Goal: Task Accomplishment & Management: Use online tool/utility

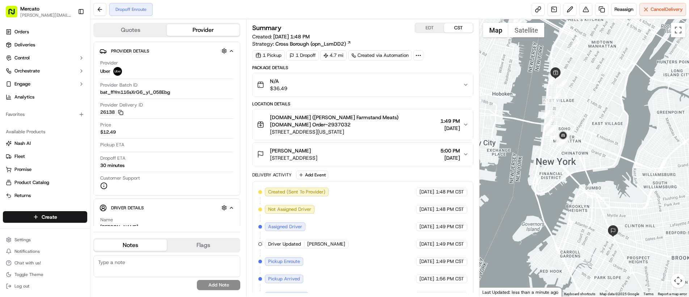
scroll to position [31, 0]
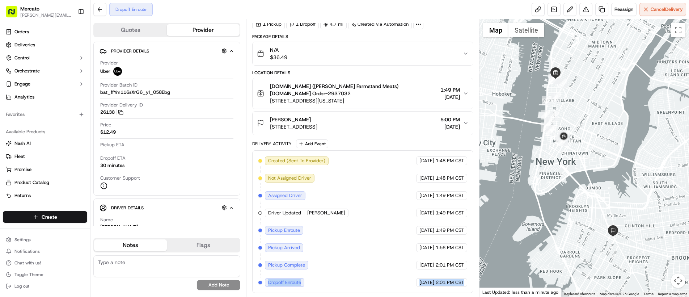
drag, startPoint x: 271, startPoint y: 281, endPoint x: 458, endPoint y: 287, distance: 186.8
click at [458, 287] on div "Created (Sent To Provider) Uber 09/20/2025 1:48 PM CST Not Assigned Driver Uber…" at bounding box center [362, 221] width 221 height 143
copy div "Dropoff Enroute Uber 09/20/2025 2:01 PM CST"
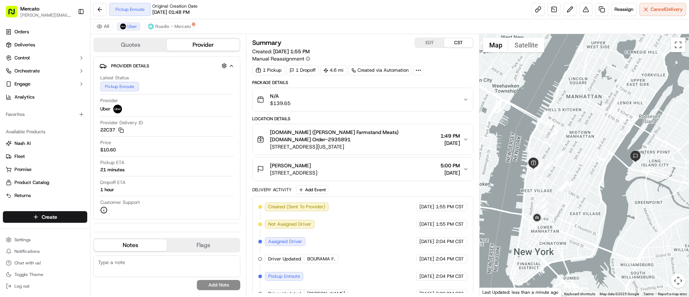
scroll to position [29, 0]
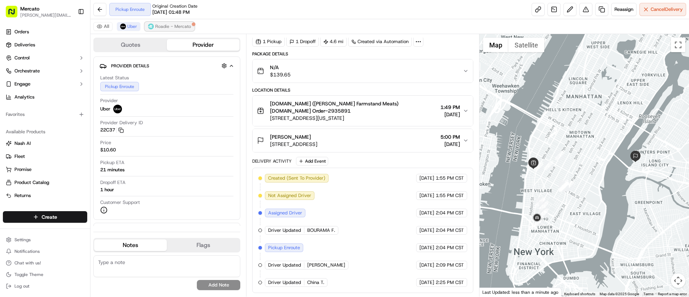
click at [167, 24] on span "Roadie - Mercato" at bounding box center [173, 27] width 36 height 6
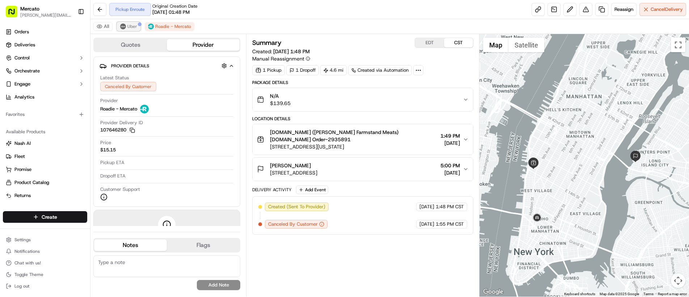
click at [126, 26] on button "Uber" at bounding box center [129, 26] width 24 height 9
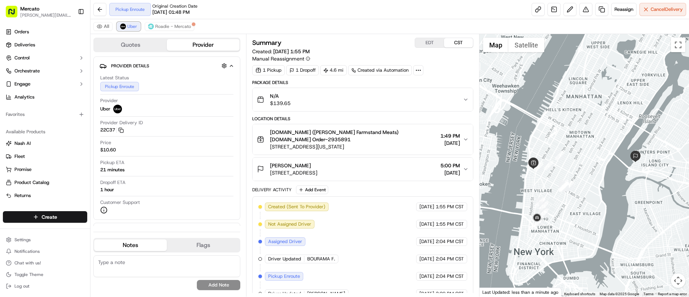
scroll to position [29, 0]
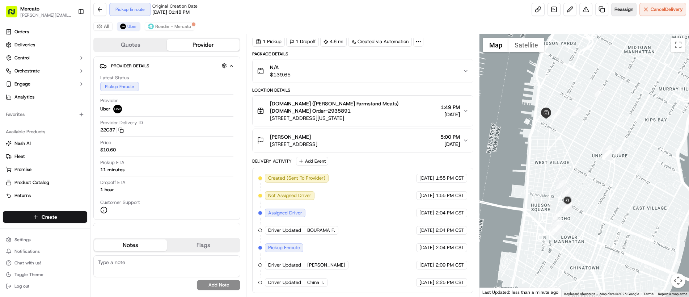
click at [617, 11] on span "Reassign" at bounding box center [623, 9] width 19 height 7
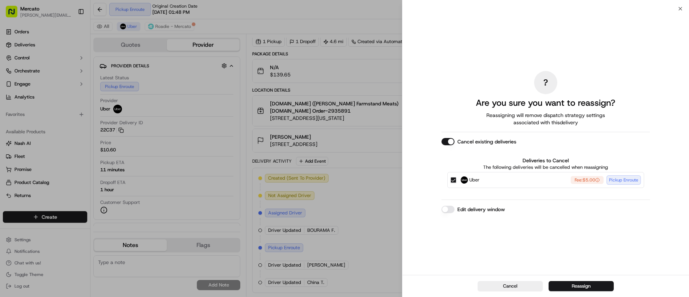
click at [452, 209] on button "Edit delivery window" at bounding box center [447, 209] width 13 height 7
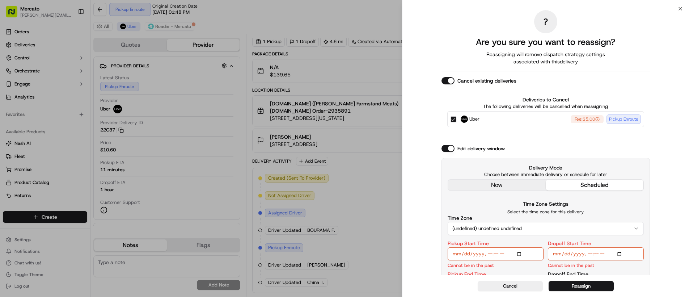
click at [459, 183] on div "Edit delivery window Delivery Mode Choose between immediate delivery or schedul…" at bounding box center [545, 225] width 208 height 161
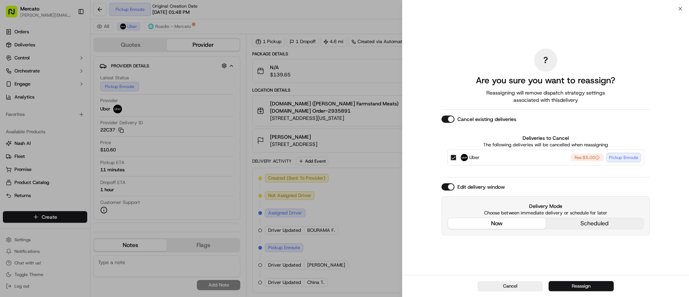
click at [577, 290] on button "Reassign" at bounding box center [581, 286] width 65 height 10
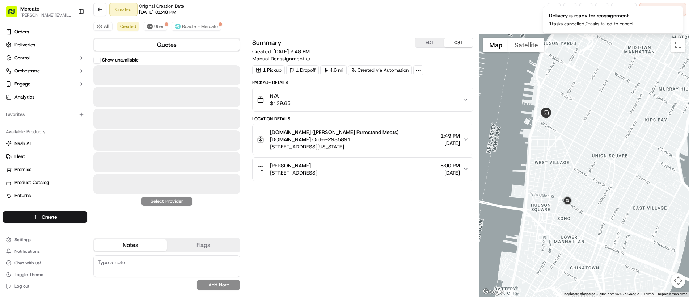
scroll to position [0, 0]
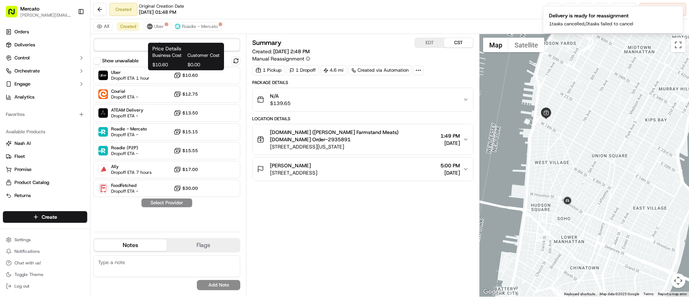
drag, startPoint x: 187, startPoint y: 73, endPoint x: 181, endPoint y: 69, distance: 6.7
click at [181, 69] on div "Price Details Business Cost Customer Cost $10.60 $0.00 Price Details Business C…" at bounding box center [186, 57] width 76 height 28
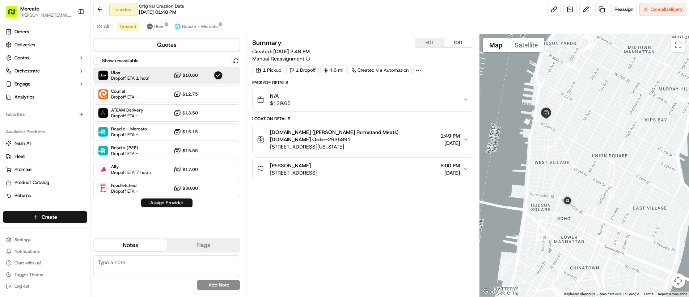
click at [174, 199] on button "Assign Provider" at bounding box center [166, 202] width 51 height 9
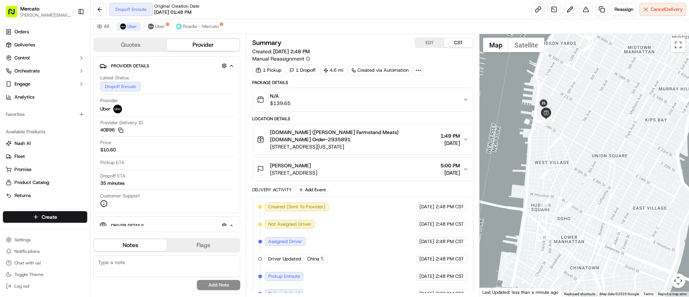
scroll to position [46, 0]
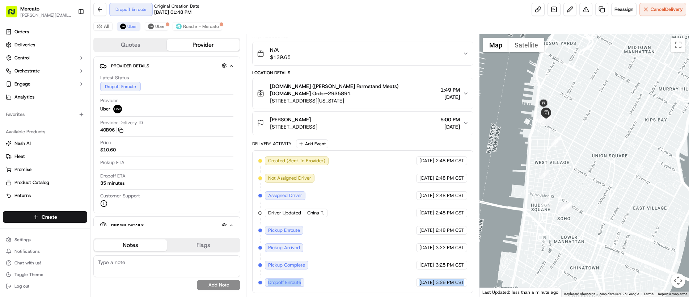
drag, startPoint x: 266, startPoint y: 283, endPoint x: 470, endPoint y: 285, distance: 203.7
click at [470, 285] on div "Created (Sent To Provider) Uber 09/20/2025 2:48 PM CST Not Assigned Driver Uber…" at bounding box center [362, 221] width 221 height 143
copy div "Dropoff Enroute Uber 09/20/2025 3:26 PM CST"
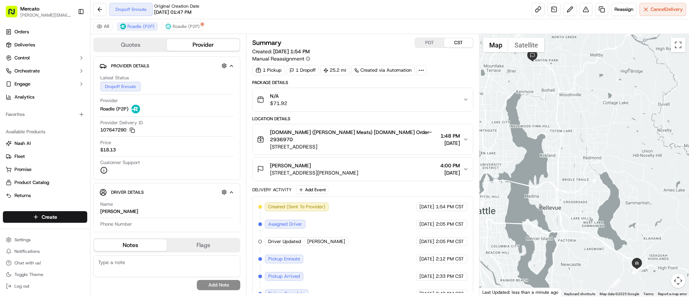
scroll to position [21, 0]
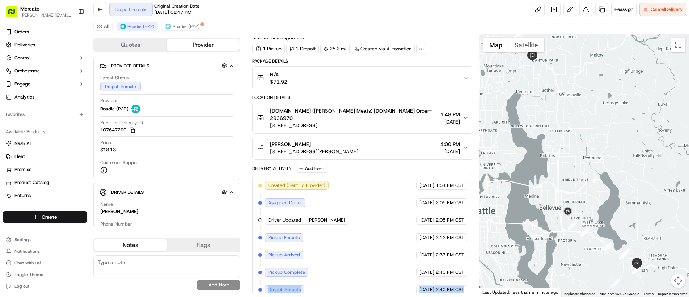
drag, startPoint x: 300, startPoint y: 286, endPoint x: 438, endPoint y: 289, distance: 138.3
click at [438, 289] on div "Created (Sent To Provider) Roadie (P2P) 09/20/2025 1:54 PM CST Assigned Driver …" at bounding box center [362, 237] width 221 height 125
copy div "Dropoff Enroute Roadie (P2P) 09/20/2025 2:40 PM CST"
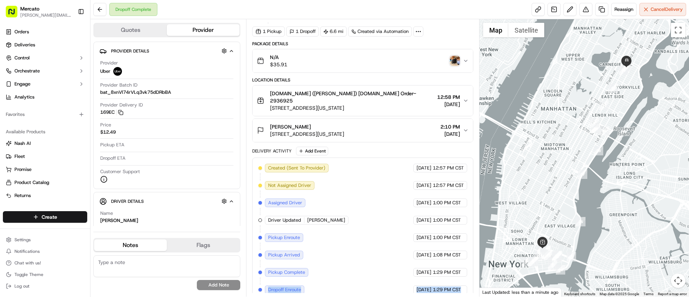
scroll to position [59, 0]
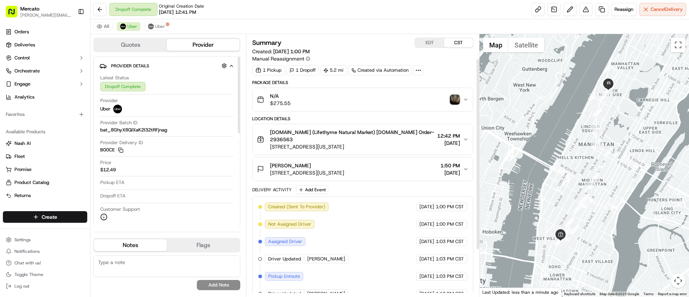
scroll to position [98, 0]
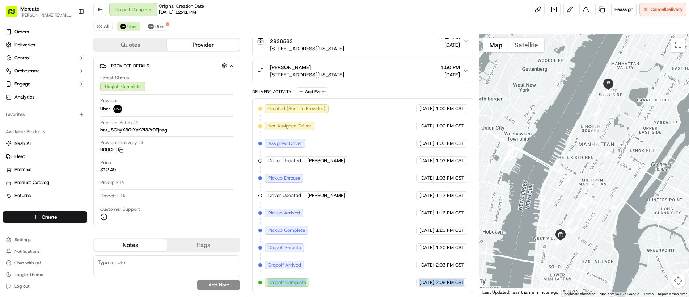
drag, startPoint x: 267, startPoint y: 283, endPoint x: 433, endPoint y: 293, distance: 166.7
click at [433, 293] on div "Summary EDT CST Created: [DATE] 1:00 PM Manual Reassignment 1 Pickup 1 Dropoff …" at bounding box center [362, 165] width 233 height 262
copy div "Dropoff Complete Uber [DATE] 2:06 PM CST"
click at [413, 73] on div "Lori Krakow 2350 Broadway #625, New York, NY 10024, USA 1:50 PM 09/20/2025" at bounding box center [360, 71] width 206 height 14
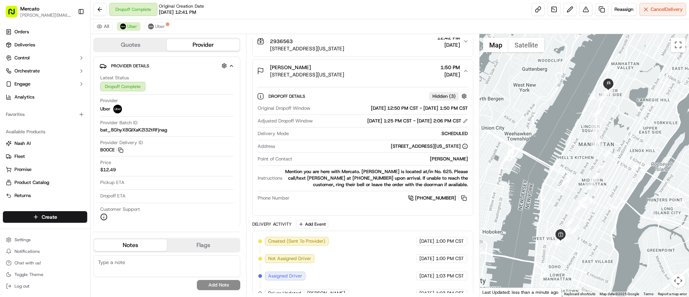
click at [410, 51] on span "410 6th Ave, New York, NY 10011, USA" at bounding box center [352, 48] width 164 height 7
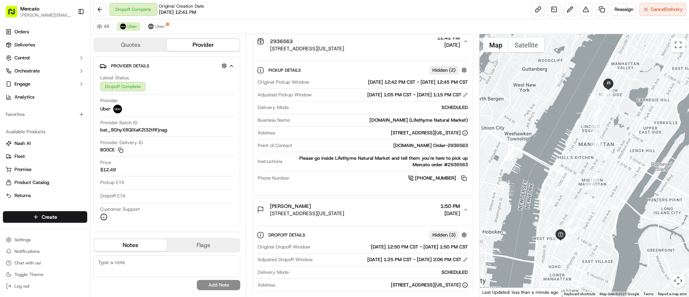
click at [461, 145] on div "Mercato.com Order-2936563" at bounding box center [381, 145] width 173 height 7
copy div "2936563"
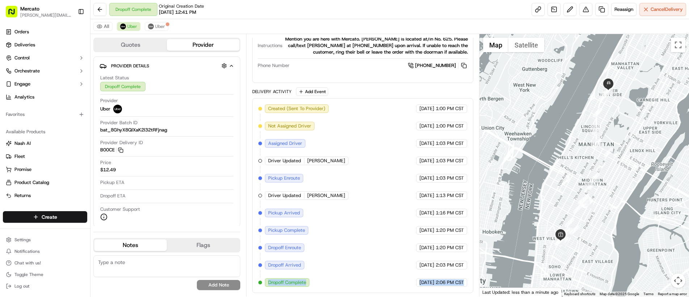
drag, startPoint x: 266, startPoint y: 283, endPoint x: 439, endPoint y: 290, distance: 173.1
click at [439, 290] on div "Created (Sent To Provider) Uber 09/20/2025 1:00 PM CST Not Assigned Driver Uber…" at bounding box center [362, 195] width 221 height 195
copy div "Dropoff Complete Uber 09/20/2025 2:06 PM CST"
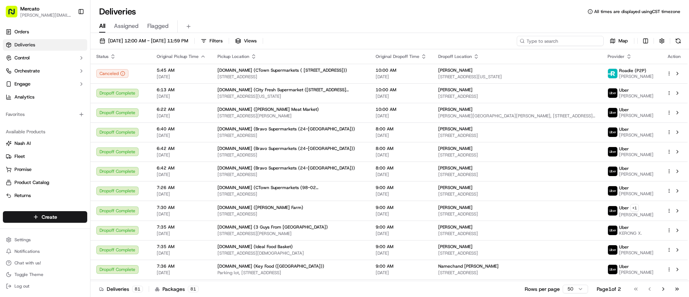
click at [562, 37] on input at bounding box center [560, 41] width 87 height 10
paste input "job_V86AW6V93wN5xJKwFpHaFg"
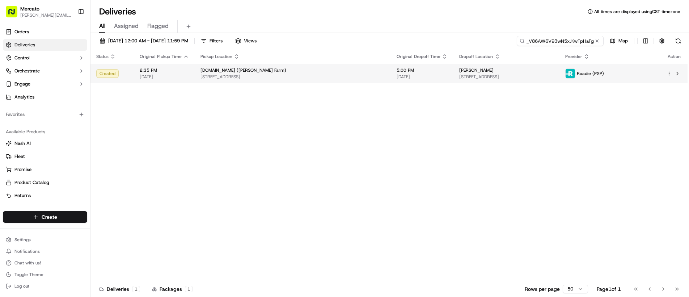
type input "job_V86AW6V93wN5xJKwFpHaFg"
click at [553, 72] on div "Gail Neibaur" at bounding box center [506, 70] width 94 height 6
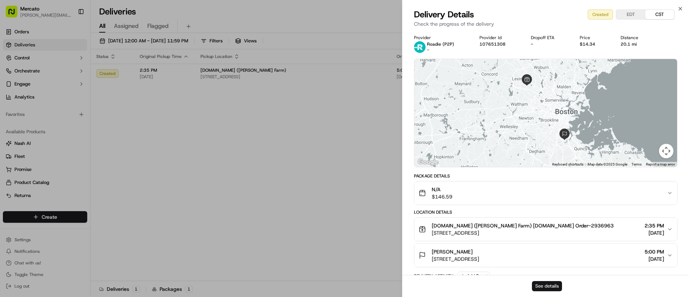
click at [554, 284] on button "See details" at bounding box center [547, 286] width 30 height 10
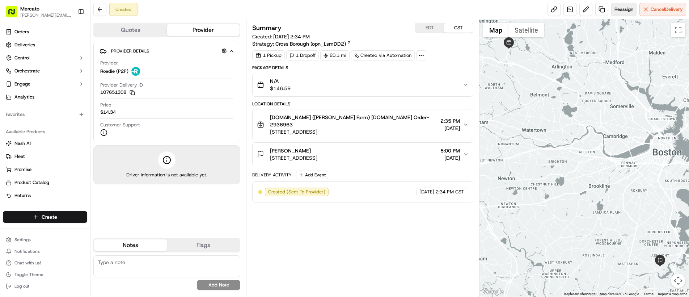
click at [621, 9] on span "Reassign" at bounding box center [623, 9] width 19 height 7
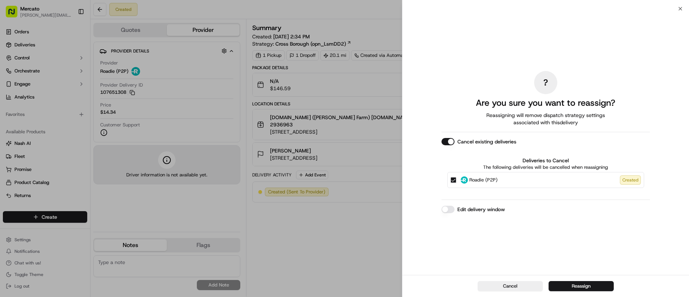
click at [449, 210] on button "Edit delivery window" at bounding box center [447, 209] width 13 height 7
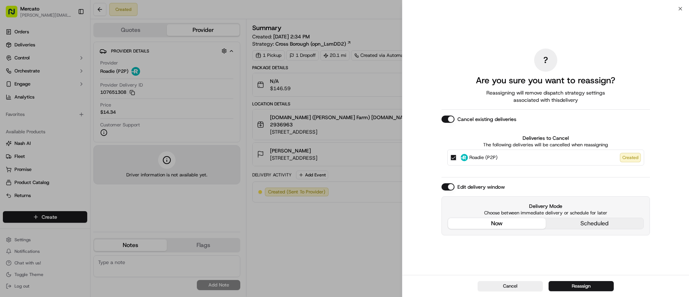
click at [462, 182] on div "? Are you sure you want to reassign? Reassigning will remove dispatch strategy …" at bounding box center [545, 141] width 208 height 263
click at [565, 282] on button "Reassign" at bounding box center [581, 286] width 65 height 10
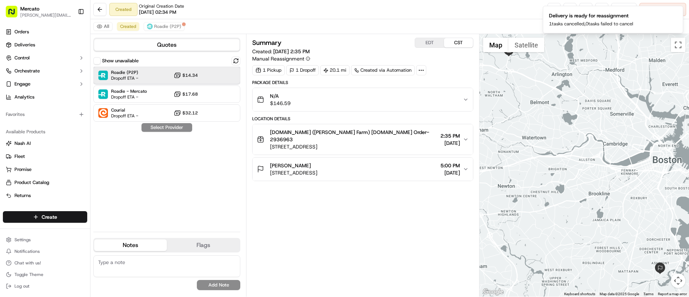
click at [138, 77] on span "Dropoff ETA -" at bounding box center [124, 78] width 27 height 6
click at [153, 128] on button "Assign Provider" at bounding box center [166, 127] width 51 height 9
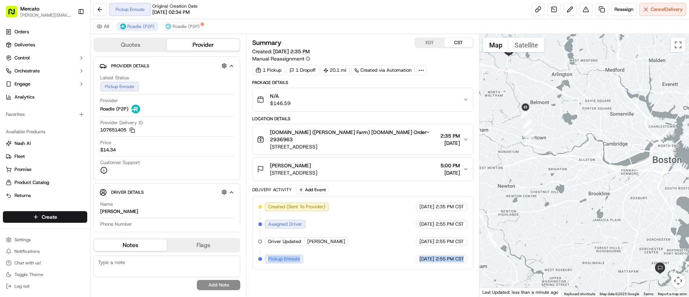
drag, startPoint x: 265, startPoint y: 249, endPoint x: 449, endPoint y: 261, distance: 184.6
click at [449, 261] on div "Created (Sent To Provider) Roadie (P2P) [DATE] 2:35 PM CST Assigned Driver Road…" at bounding box center [362, 232] width 221 height 73
copy div "Pickup Enroute Roadie (P2P) [DATE] 2:55 PM CST"
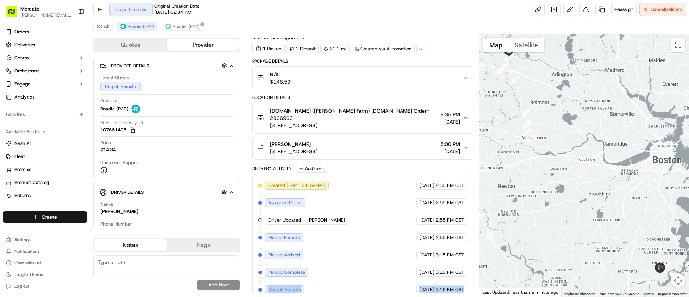
drag, startPoint x: 276, startPoint y: 285, endPoint x: 456, endPoint y: 289, distance: 179.9
click at [456, 289] on div "Created (Sent To Provider) Roadie (P2P) [DATE] 2:35 PM CST Assigned Driver Road…" at bounding box center [362, 237] width 221 height 125
copy div "Dropoff Enroute Roadie (P2P) [DATE] 3:16 PM CST"
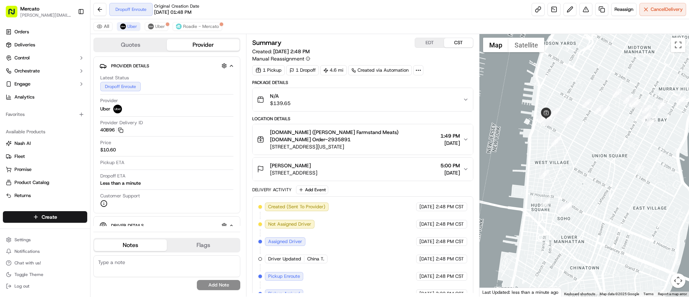
scroll to position [46, 0]
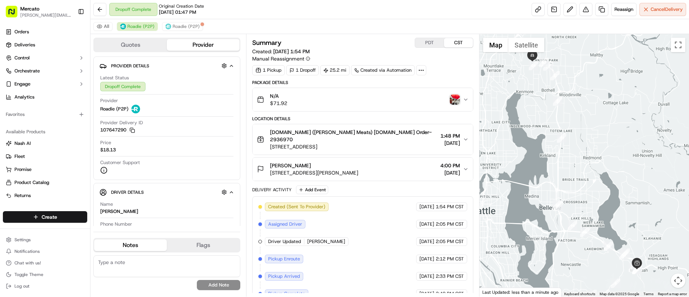
scroll to position [39, 0]
